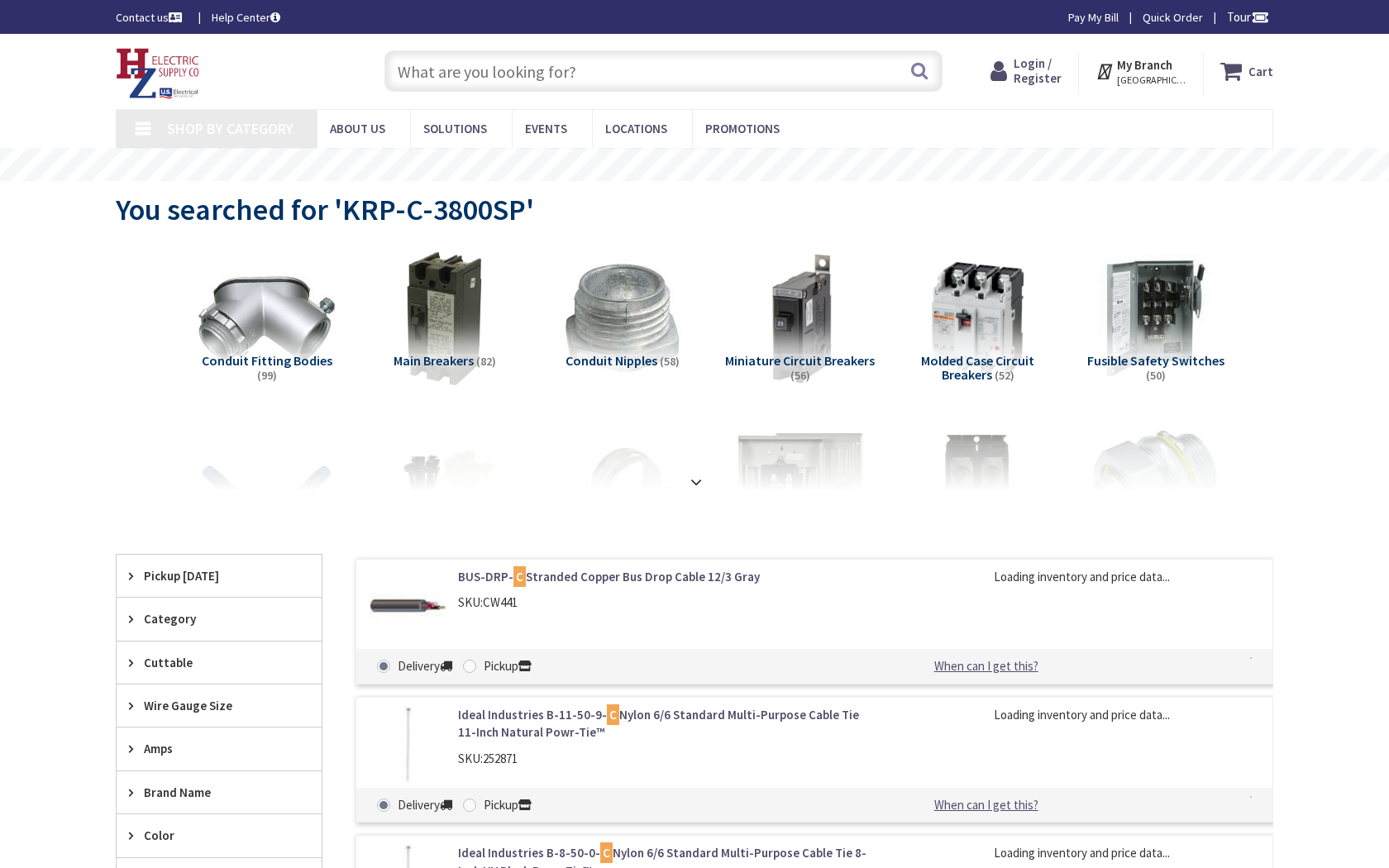
type input "Swift [STREET_ADDRESS]"
